Goal: Transaction & Acquisition: Purchase product/service

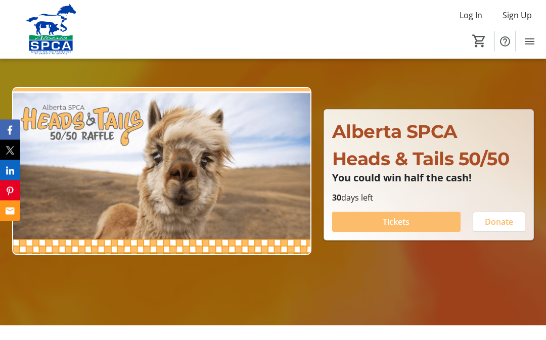
scroll to position [67, 0]
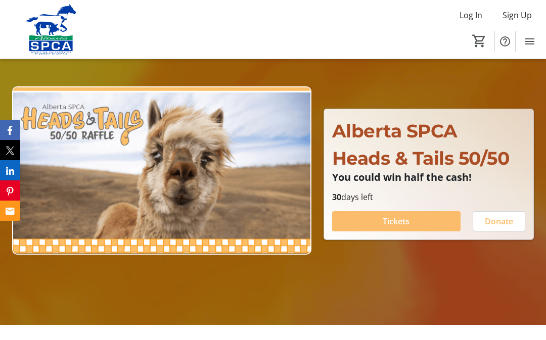
click at [381, 233] on span at bounding box center [396, 221] width 128 height 24
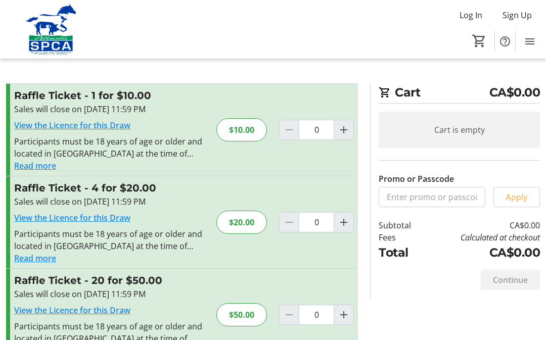
click at [344, 224] on mat-icon "Increment by one" at bounding box center [344, 222] width 12 height 12
type input "1"
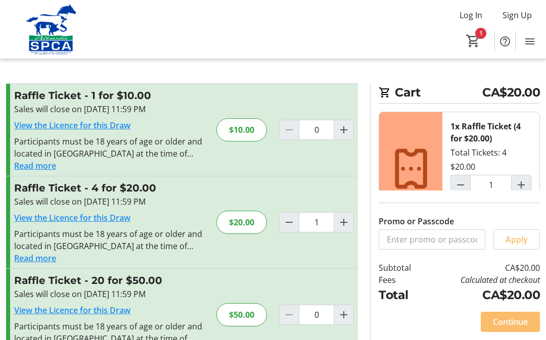
click at [491, 334] on span at bounding box center [510, 322] width 59 height 24
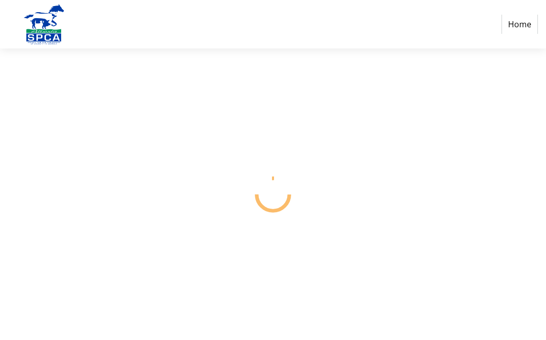
select select "CA"
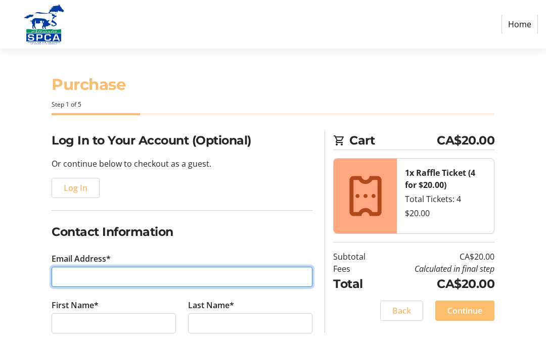
click at [113, 274] on input "Email Address*" at bounding box center [182, 277] width 261 height 20
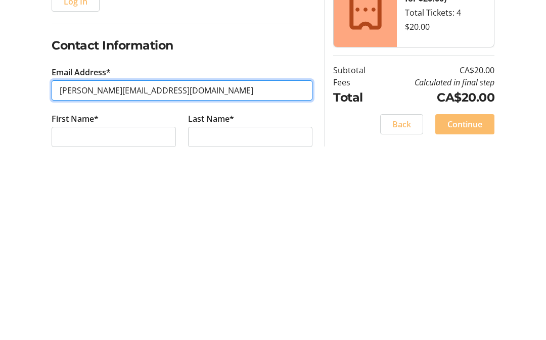
type input "jolee@eidnet.org"
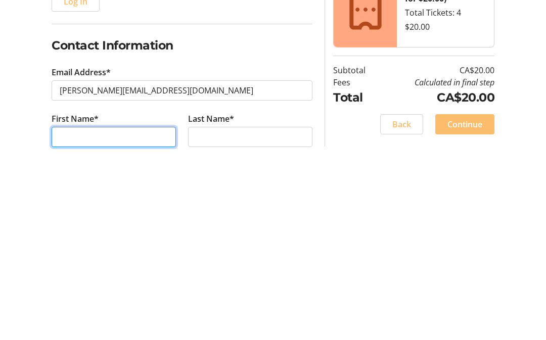
click at [67, 313] on input "First Name*" at bounding box center [114, 323] width 124 height 20
type input "JoLee"
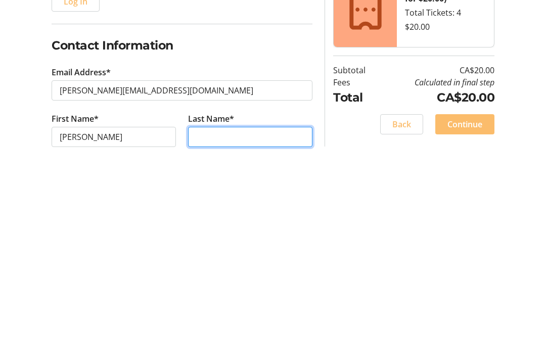
click at [210, 313] on input "Last Name*" at bounding box center [250, 323] width 124 height 20
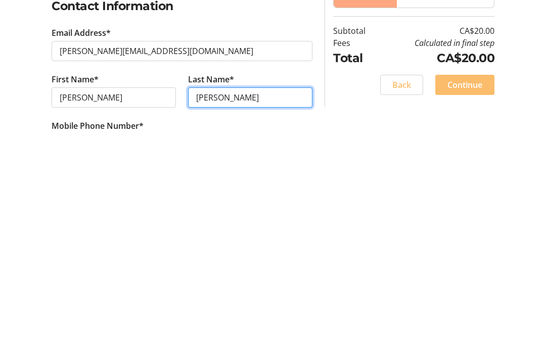
scroll to position [37, 0]
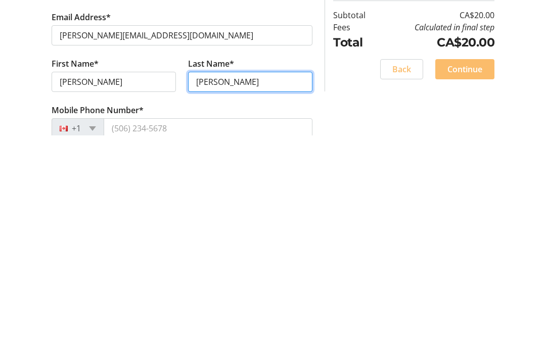
type input "Godfrey"
click at [99, 323] on div "+1" at bounding box center [78, 333] width 53 height 20
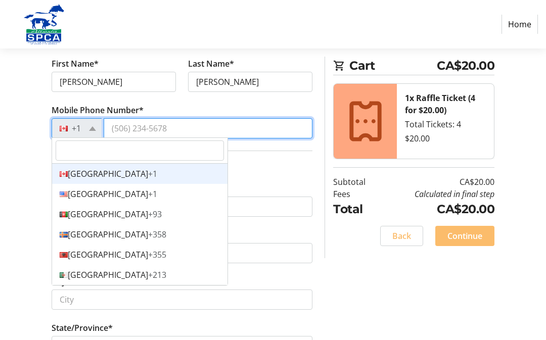
click at [122, 125] on input "Mobile Phone Number*" at bounding box center [208, 128] width 209 height 20
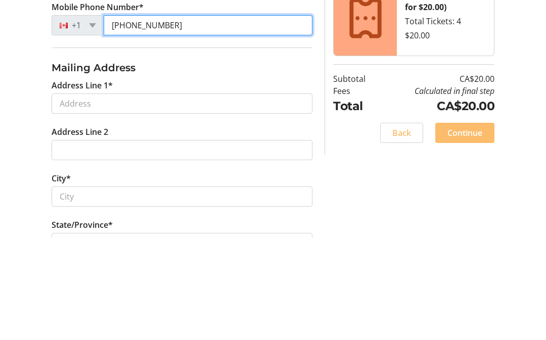
type input "(403) 378-4377"
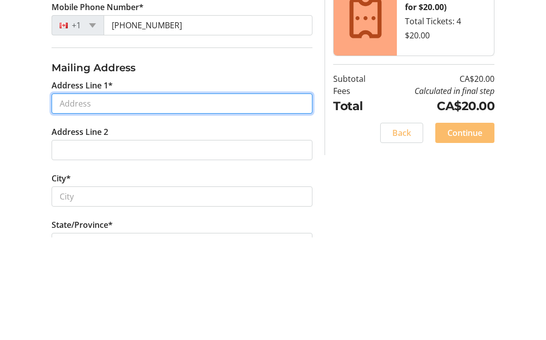
click at [62, 197] on input "Address Line 1*" at bounding box center [182, 207] width 261 height 20
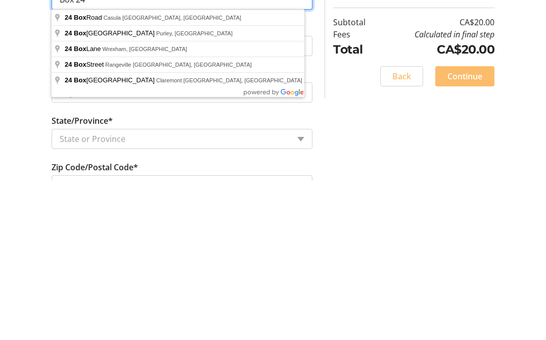
scroll to position [296, 0]
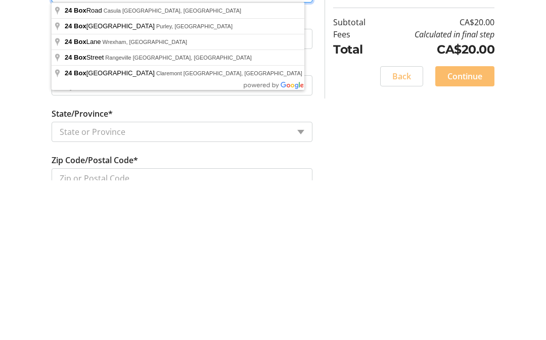
type input "Box 24"
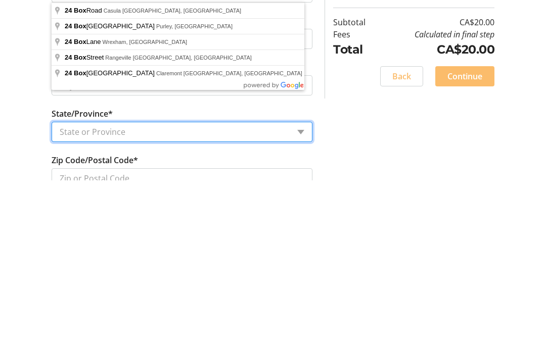
click at [69, 281] on select "State or Province State or Province Alberta British Columbia Manitoba New Bruns…" at bounding box center [182, 291] width 261 height 20
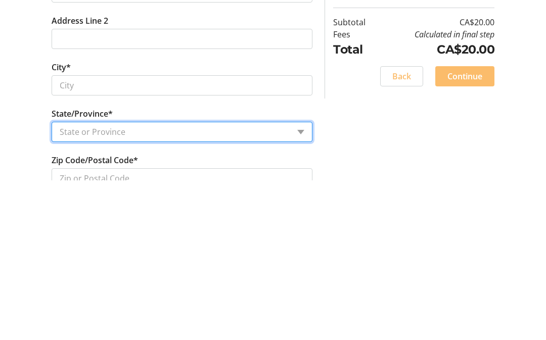
scroll to position [391, 0]
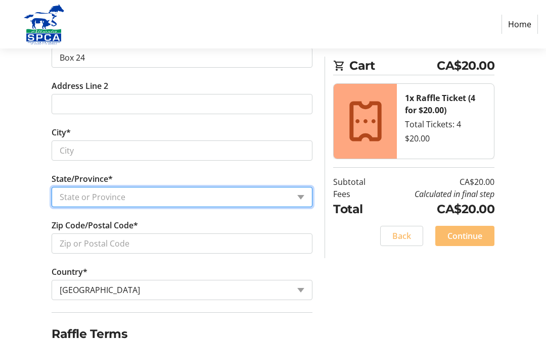
select select "AB"
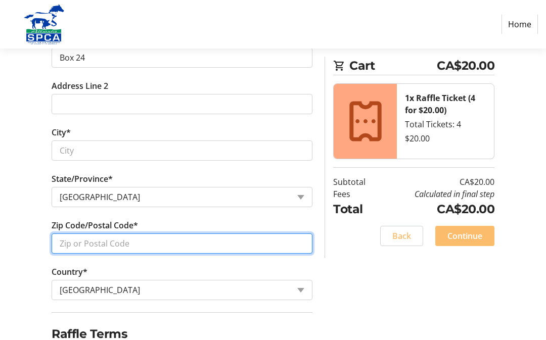
click at [162, 244] on input "Zip Code/Postal Code*" at bounding box center [182, 243] width 261 height 20
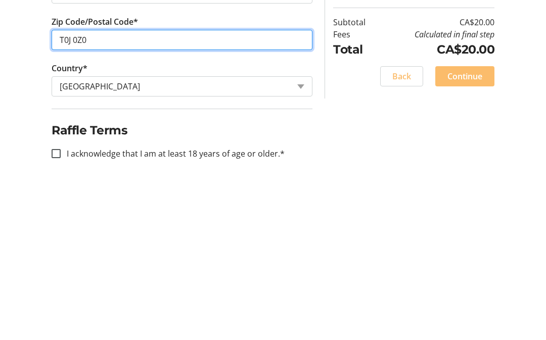
scroll to position [437, 0]
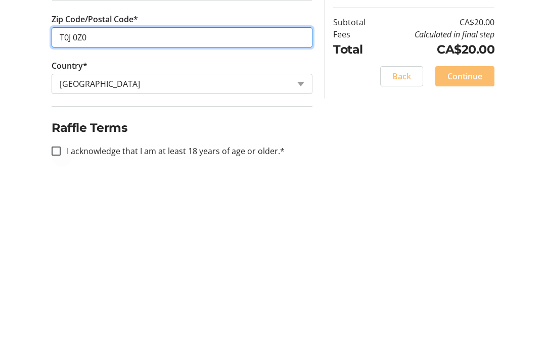
type input "T0J 0Z0"
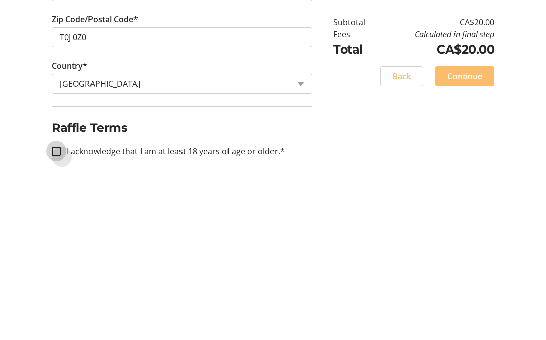
click at [59, 306] on input "I acknowledge that I am at least 18 years of age or older.*" at bounding box center [56, 310] width 9 height 9
checkbox input "true"
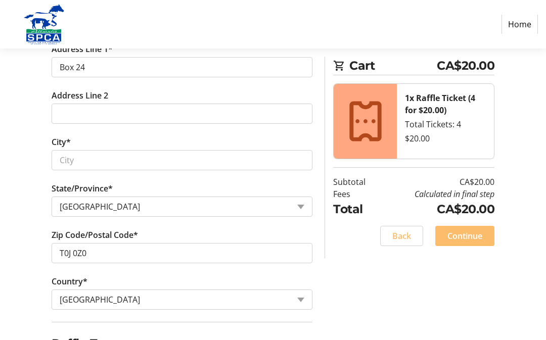
scroll to position [391, 0]
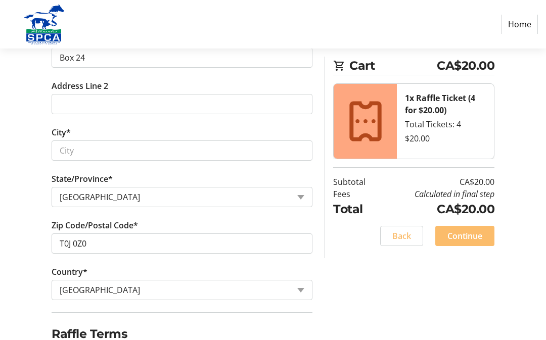
click at [471, 234] on span "Continue" at bounding box center [464, 236] width 35 height 12
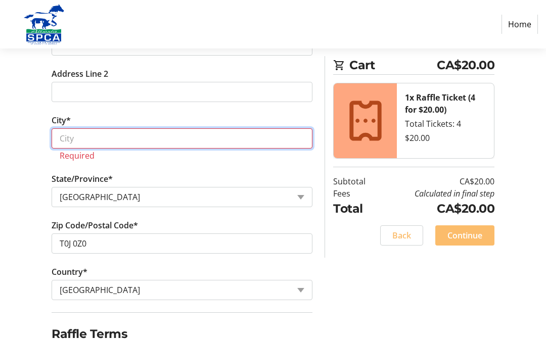
scroll to position [403, 0]
click at [86, 135] on input "City*" at bounding box center [182, 138] width 261 height 20
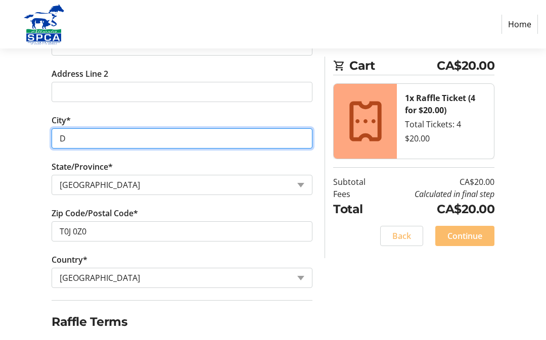
scroll to position [391, 0]
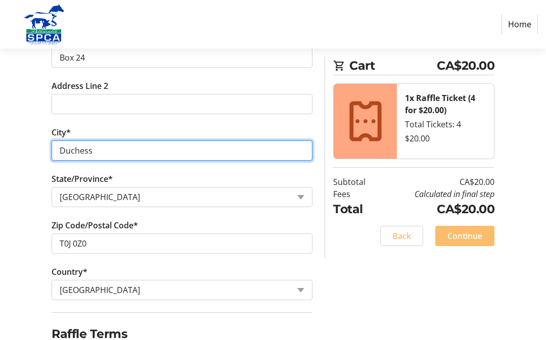
type input "Duchess"
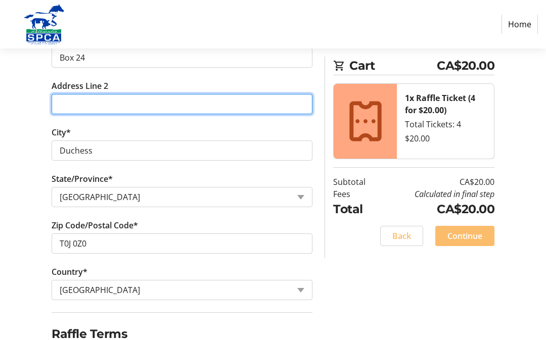
click at [69, 101] on input "Address Line 2" at bounding box center [182, 104] width 261 height 20
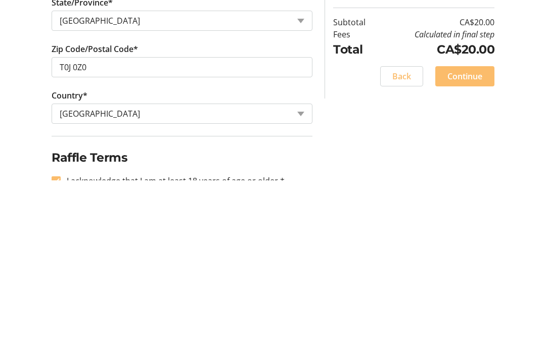
scroll to position [437, 0]
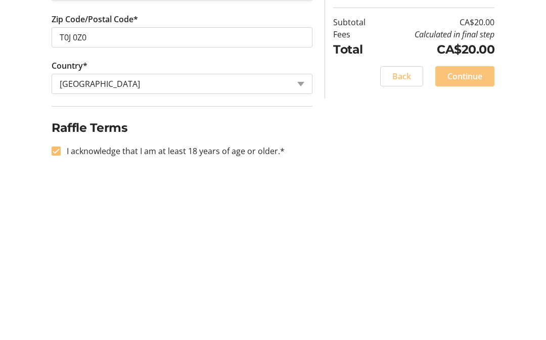
type input "220 1st. St. East"
click at [466, 230] on span "Continue" at bounding box center [464, 236] width 35 height 12
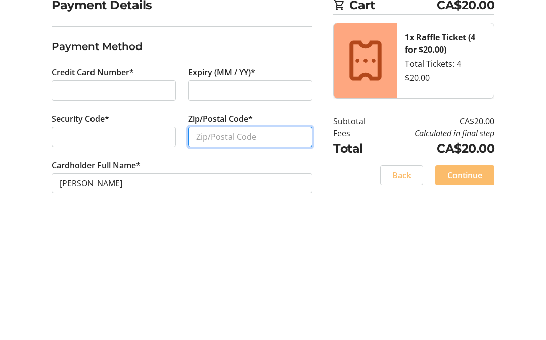
click at [270, 262] on input "Zip/Postal Code*" at bounding box center [250, 272] width 124 height 20
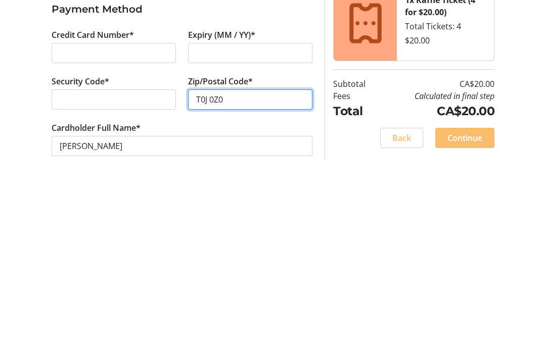
scroll to position [19, 0]
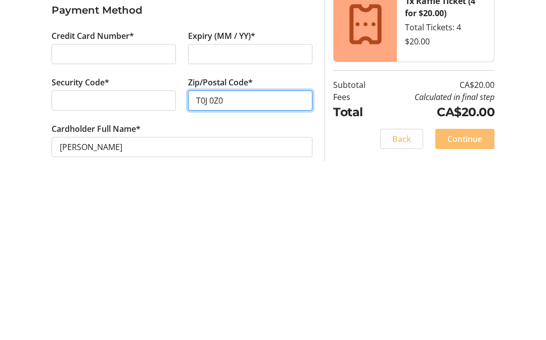
type input "T0J 0Z0"
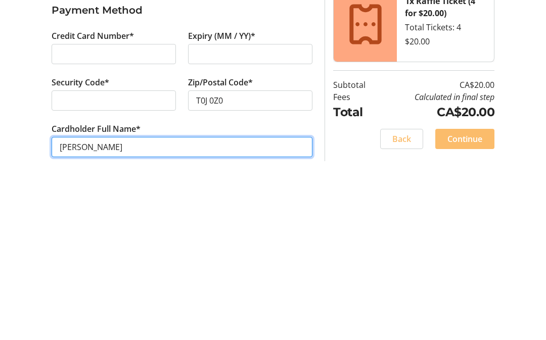
click at [79, 296] on input "JoLee Godfrey" at bounding box center [182, 306] width 261 height 20
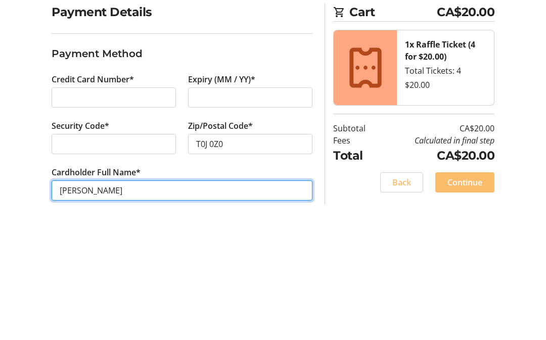
type input "Joanna Godfrey"
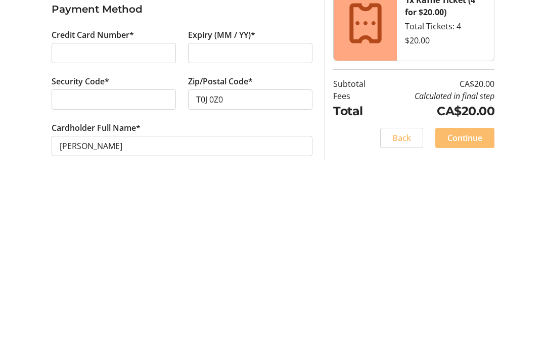
scroll to position [46, 0]
click at [459, 292] on span "Continue" at bounding box center [464, 298] width 35 height 12
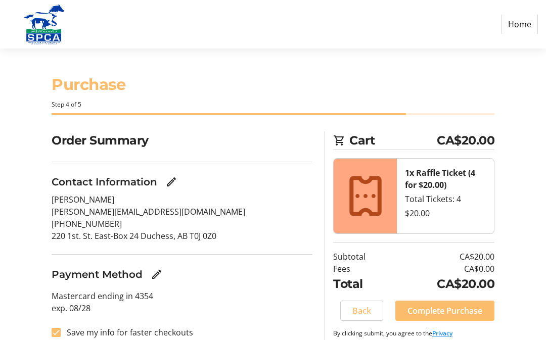
click at [445, 312] on span "Complete Purchase" at bounding box center [444, 311] width 75 height 12
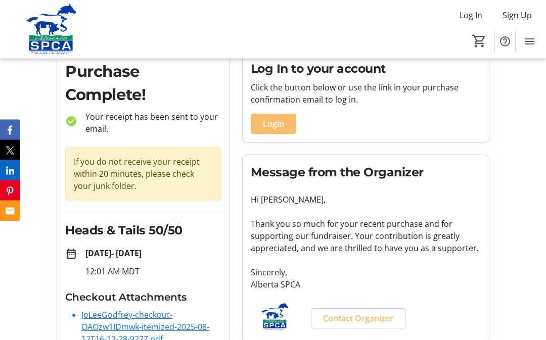
scroll to position [48, 0]
